Goal: Transaction & Acquisition: Subscribe to service/newsletter

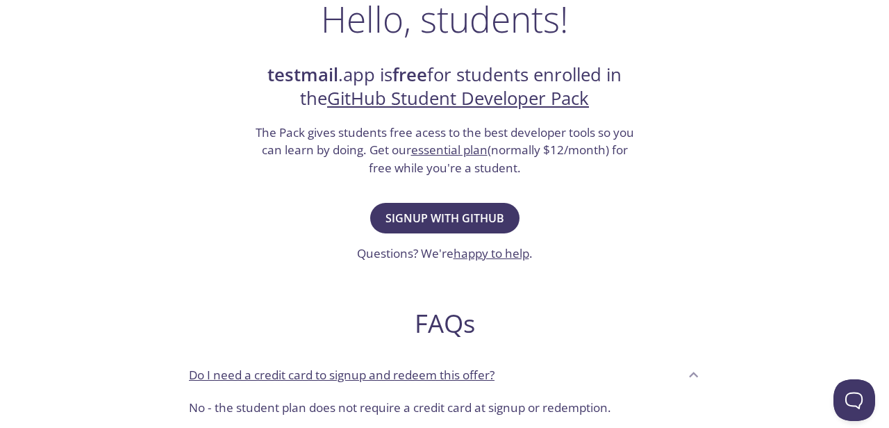
scroll to position [258, 0]
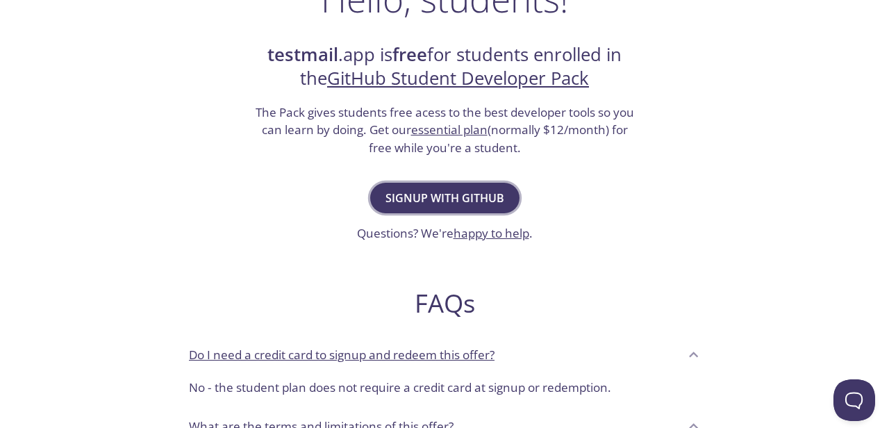
click at [460, 203] on span "Signup with GitHub" at bounding box center [444, 197] width 119 height 19
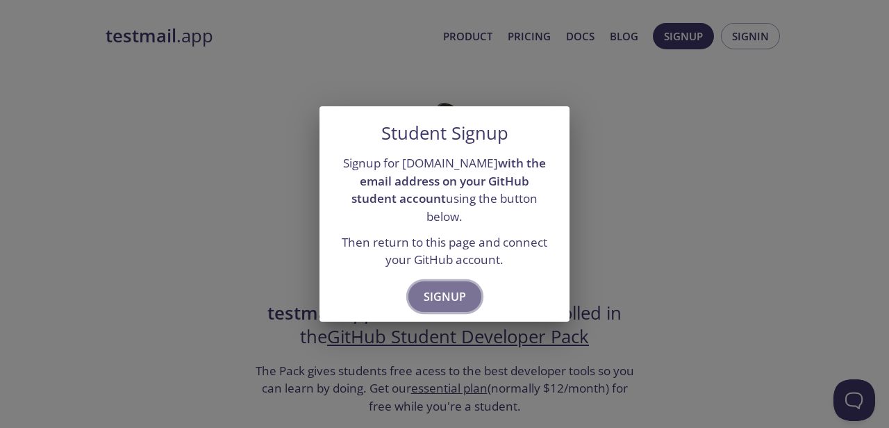
click at [452, 287] on span "Signup" at bounding box center [445, 296] width 42 height 19
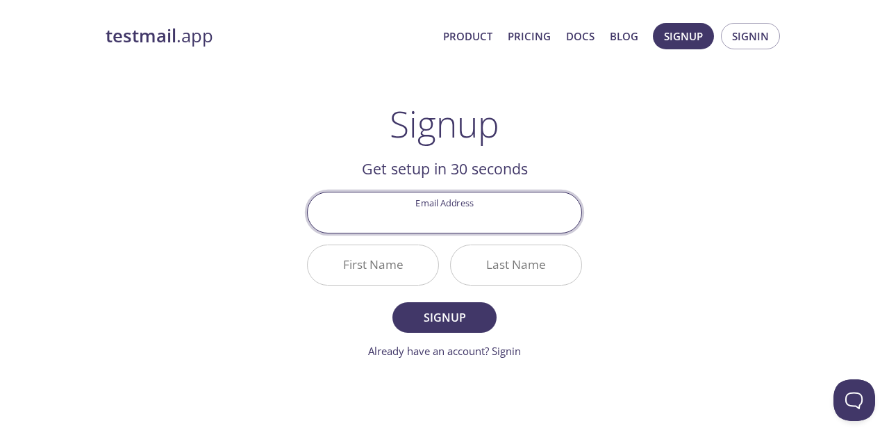
click at [453, 215] on input "Email Address" at bounding box center [445, 212] width 274 height 40
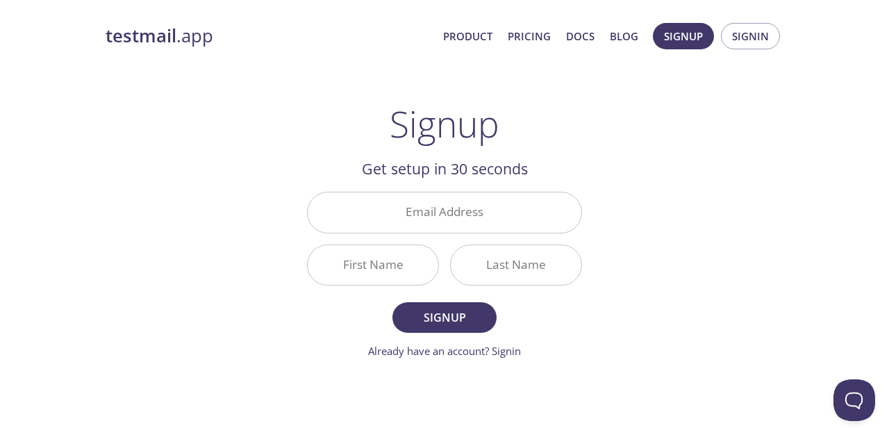
click at [307, 260] on div "First Name" at bounding box center [373, 264] width 132 height 41
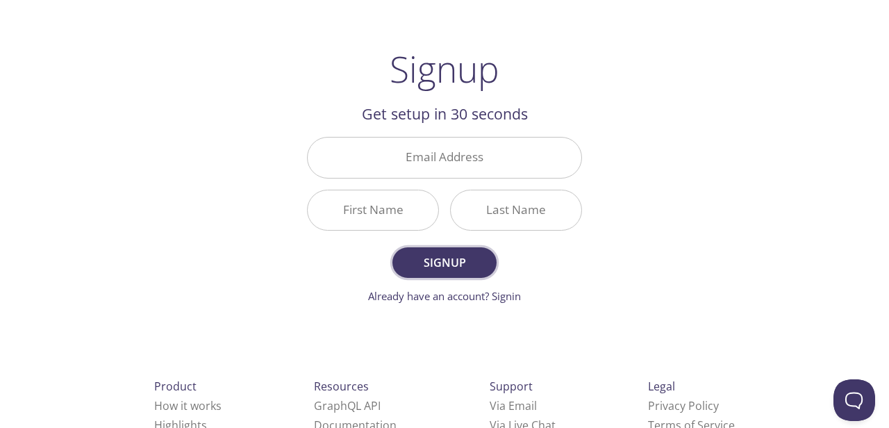
scroll to position [65, 0]
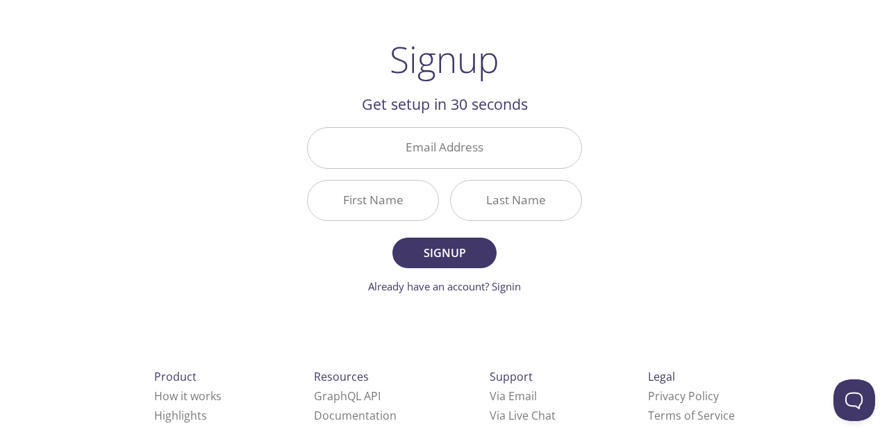
click at [467, 142] on input "Email Address" at bounding box center [445, 148] width 274 height 40
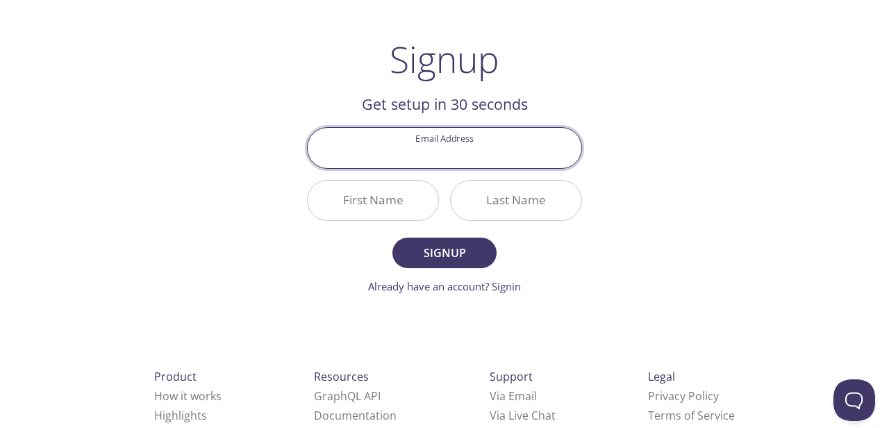
click at [456, 149] on input "Email Address" at bounding box center [445, 148] width 274 height 40
paste input "[EMAIL_ADDRESS][DOMAIN_NAME]"
type input "[EMAIL_ADDRESS][DOMAIN_NAME]"
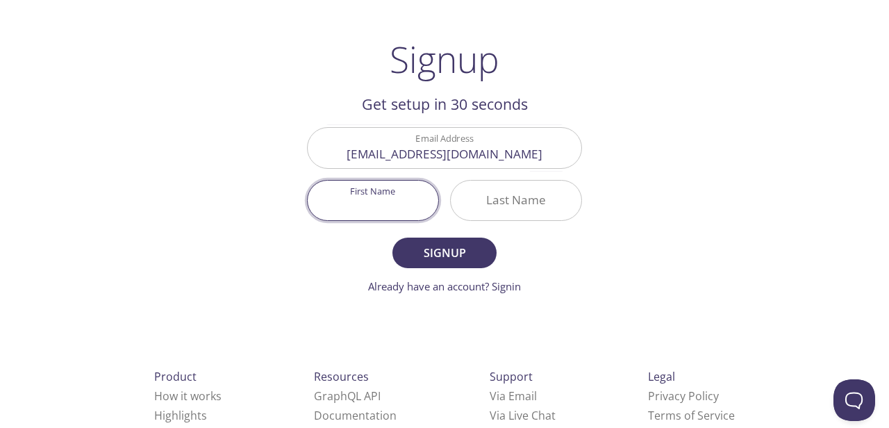
click at [365, 199] on input "First Name" at bounding box center [373, 201] width 131 height 40
paste input "Lorane Adjim"
click at [397, 206] on input "Lorane Adjim" at bounding box center [373, 201] width 131 height 40
type input "[PERSON_NAME]"
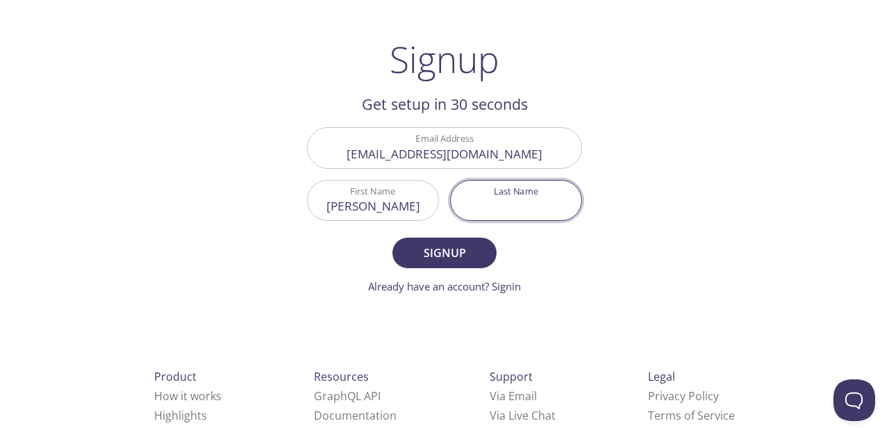
click at [499, 211] on input "Last Name" at bounding box center [516, 201] width 131 height 40
paste input "Adjim"
click at [502, 210] on input "Adjim" at bounding box center [516, 201] width 131 height 40
type input "Adjim"
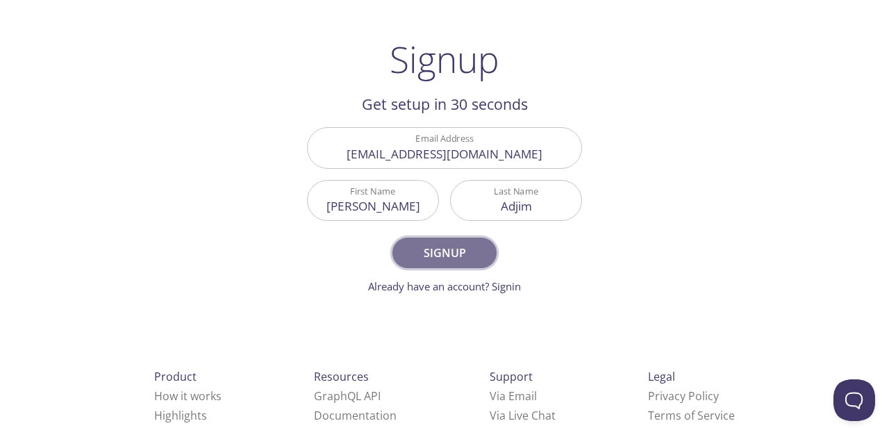
click at [464, 251] on span "Signup" at bounding box center [445, 252] width 74 height 19
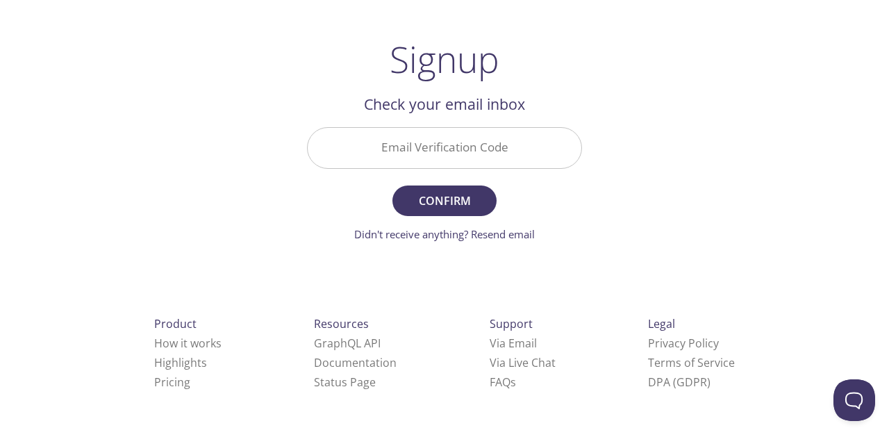
click at [460, 153] on input "Email Verification Code" at bounding box center [445, 148] width 274 height 40
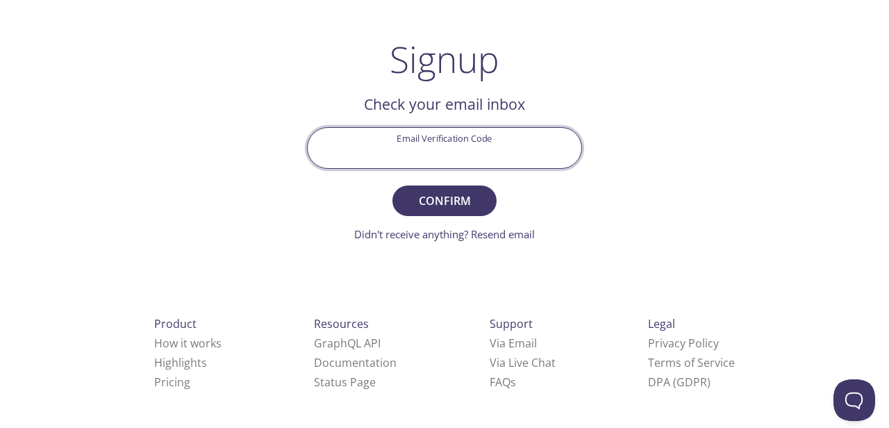
paste input "37XGV3F"
type input "37XGV3F"
click at [449, 193] on span "Confirm" at bounding box center [445, 200] width 74 height 19
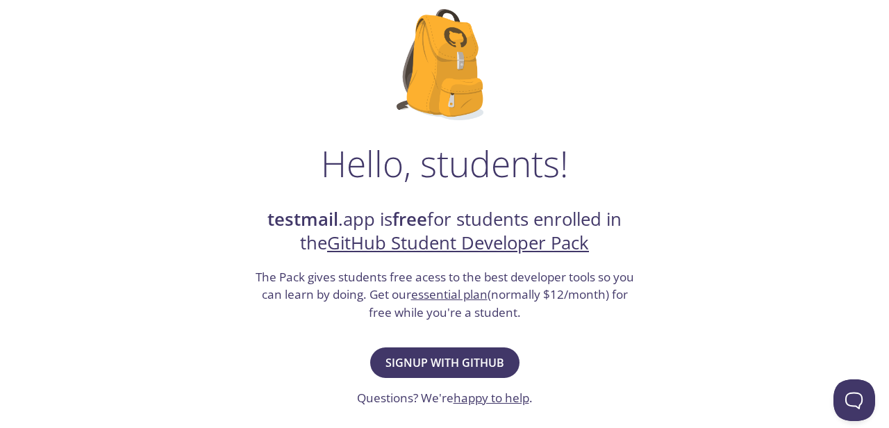
scroll to position [202, 0]
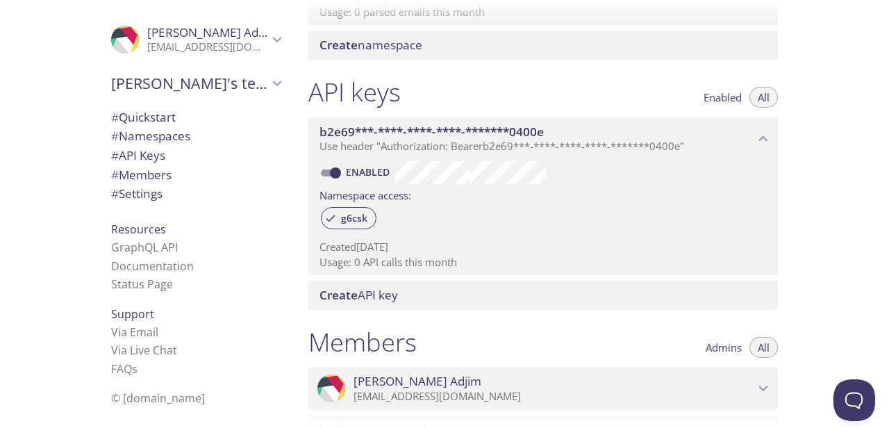
scroll to position [560, 0]
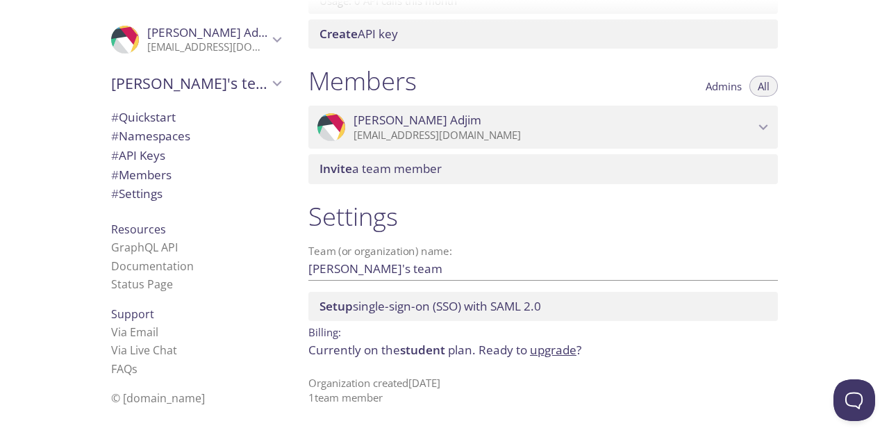
click at [72, 87] on div ".cls-1 { fill: #6d5ca8; } .cls-2 { fill: #3fc191; } .cls-3 { fill: #3b4752; } .…" at bounding box center [148, 214] width 297 height 428
